Goal: Information Seeking & Learning: Learn about a topic

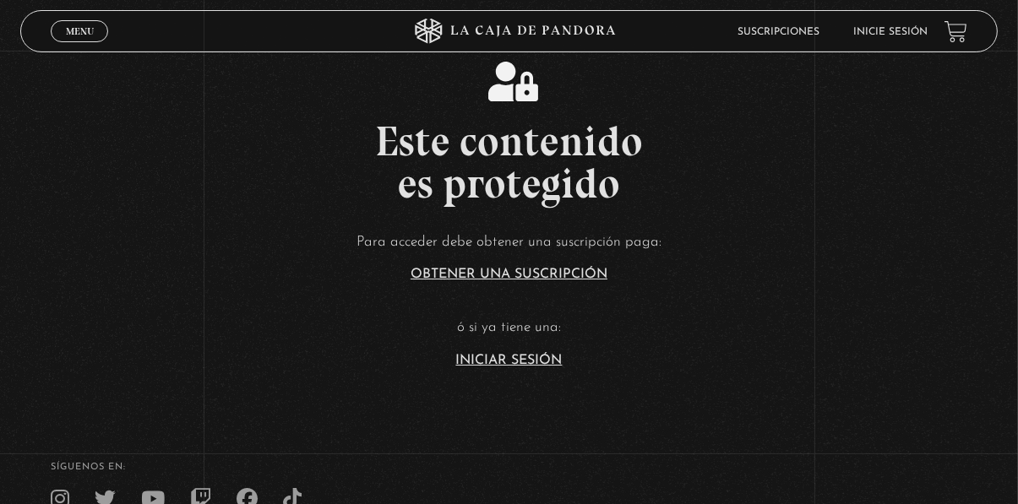
click at [525, 367] on link "Iniciar Sesión" at bounding box center [509, 361] width 106 height 14
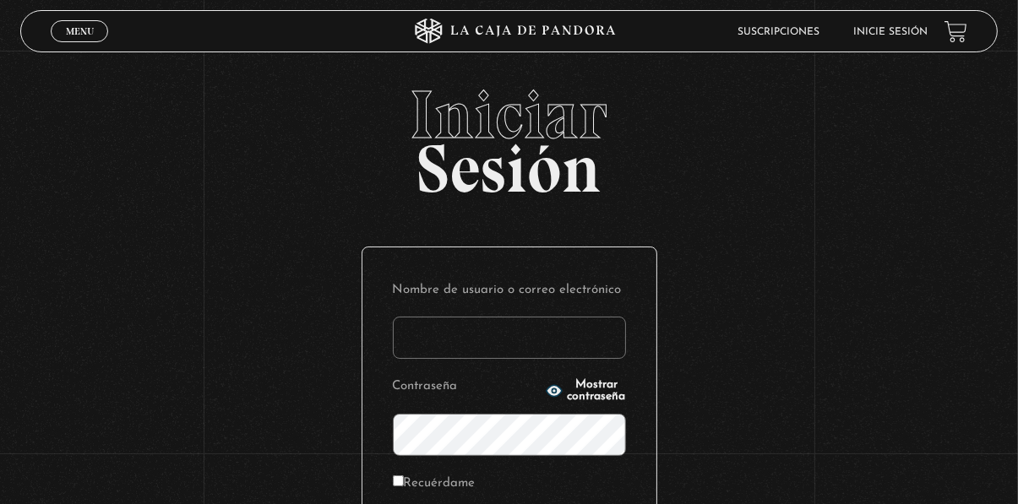
click at [528, 347] on input "Nombre de usuario o correo electrónico" at bounding box center [509, 338] width 233 height 42
type input "Wenmonge19@gmail.com"
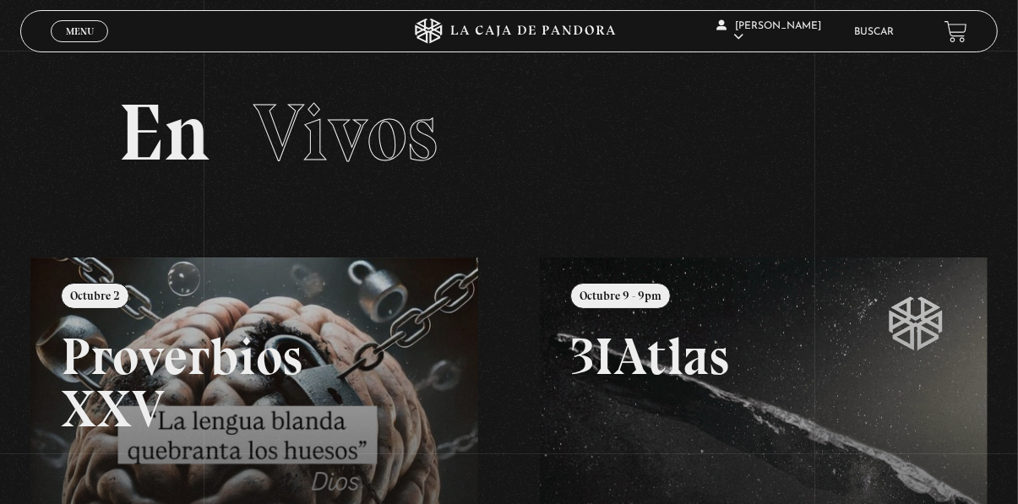
click at [80, 25] on link "Menu Cerrar" at bounding box center [79, 31] width 57 height 22
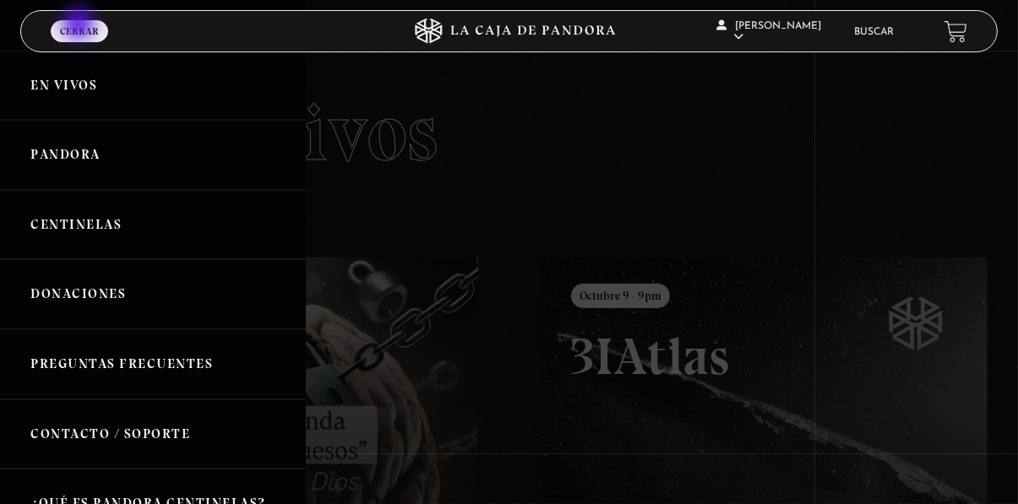
click at [168, 233] on link "Centinelas" at bounding box center [153, 225] width 306 height 70
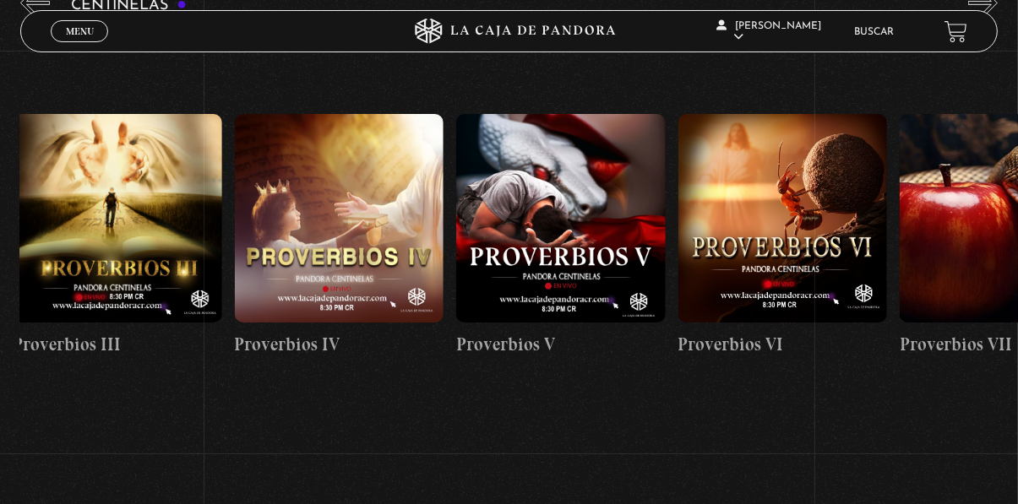
scroll to position [278, 0]
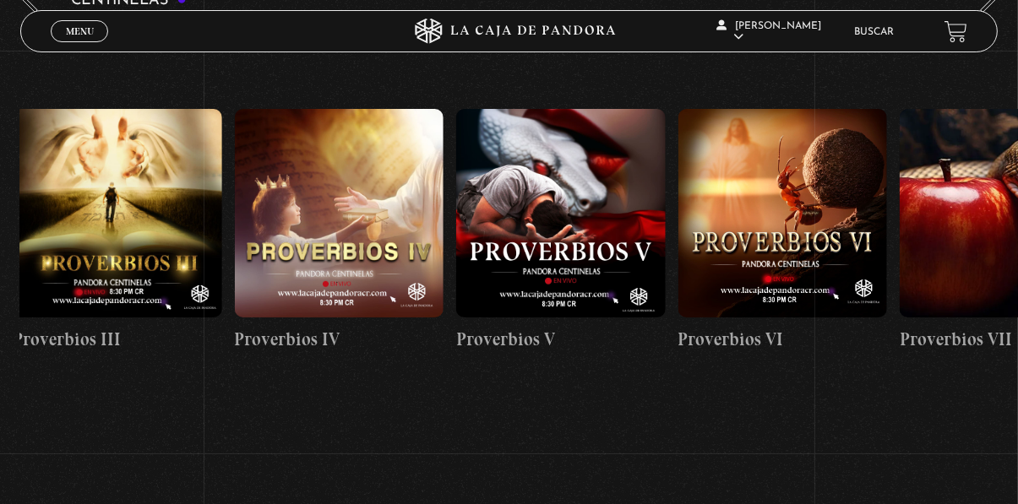
click at [808, 253] on figure at bounding box center [782, 213] width 209 height 209
